Goal: Check status: Check status

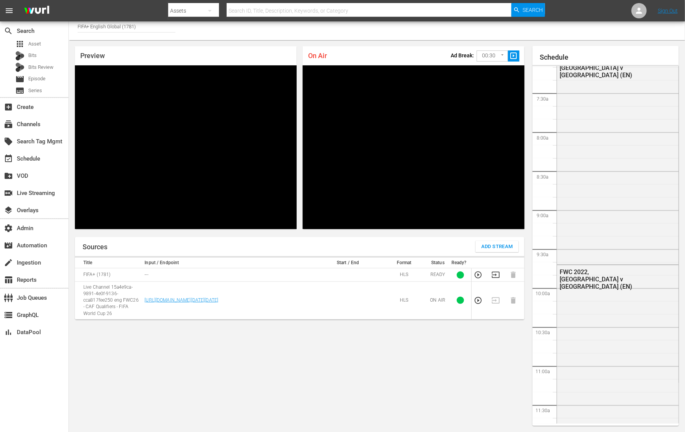
scroll to position [557, 0]
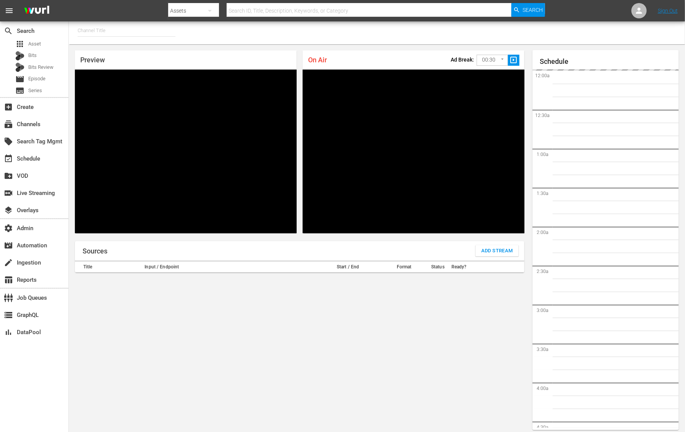
type input "FIFA+ English Global (1781)"
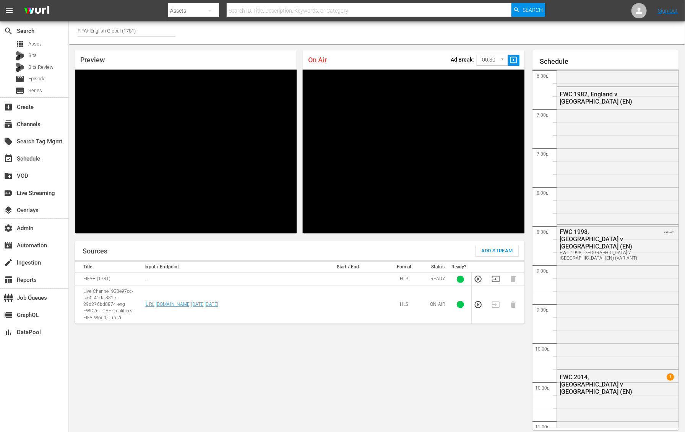
scroll to position [1596, 0]
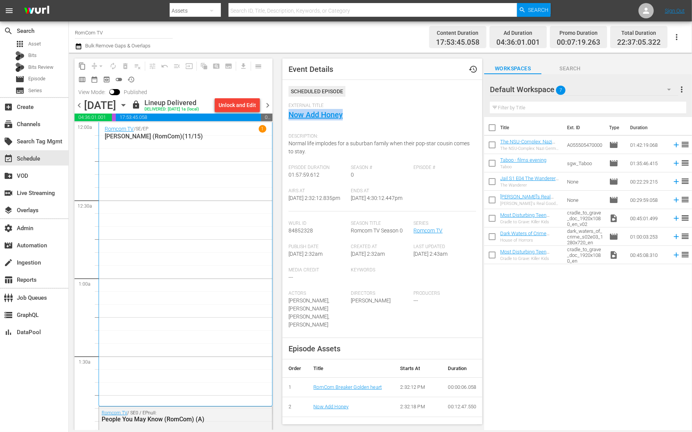
scroll to position [2345, 0]
